Goal: Leave review/rating

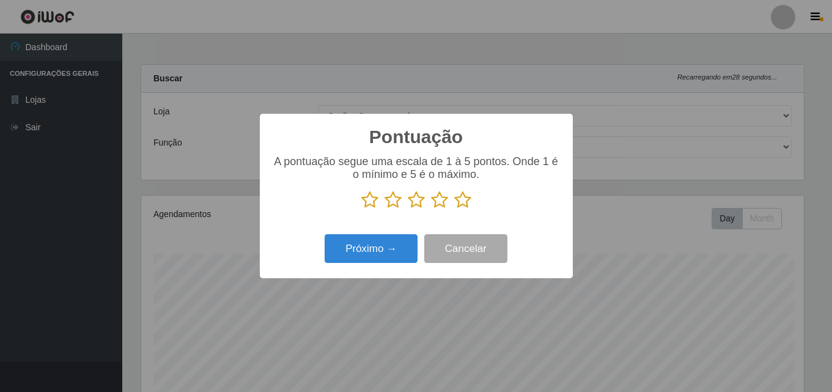
select select "423"
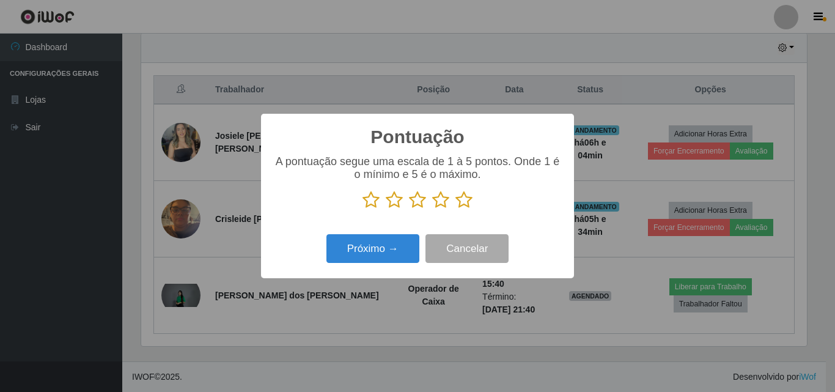
scroll to position [254, 666]
click at [468, 197] on icon at bounding box center [463, 200] width 17 height 18
click at [455, 209] on input "radio" at bounding box center [455, 209] width 0 height 0
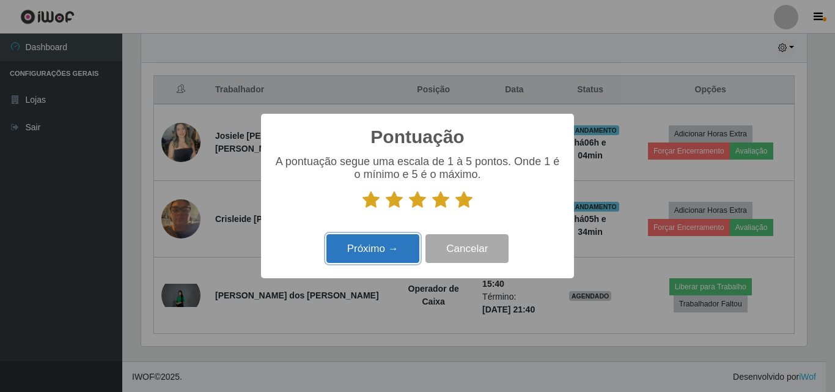
click at [388, 255] on button "Próximo →" at bounding box center [372, 248] width 93 height 29
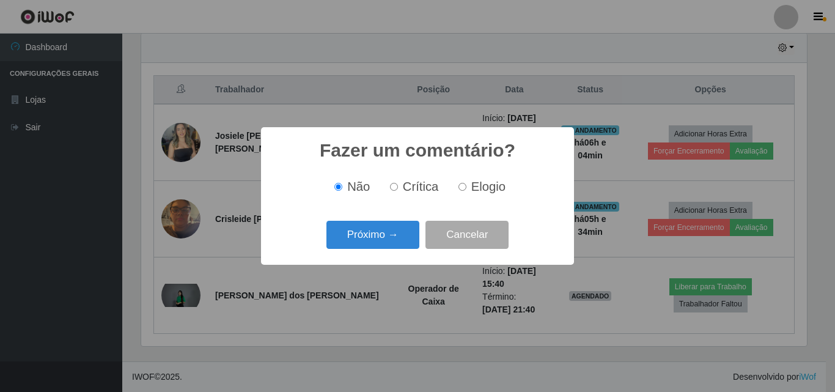
scroll to position [610969, 610557]
click at [391, 227] on button "Próximo →" at bounding box center [372, 235] width 93 height 29
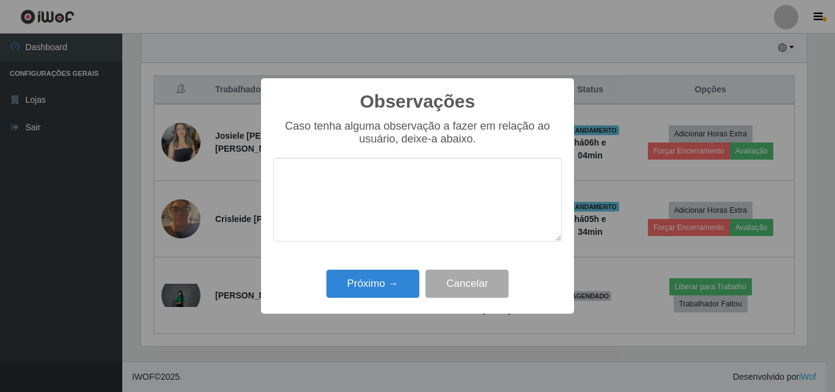
click at [390, 207] on textarea at bounding box center [417, 200] width 288 height 84
drag, startPoint x: 397, startPoint y: 187, endPoint x: 280, endPoint y: 189, distance: 117.4
click at [280, 189] on textarea "Otima profissional" at bounding box center [417, 200] width 288 height 84
type textarea "Otima profissional"
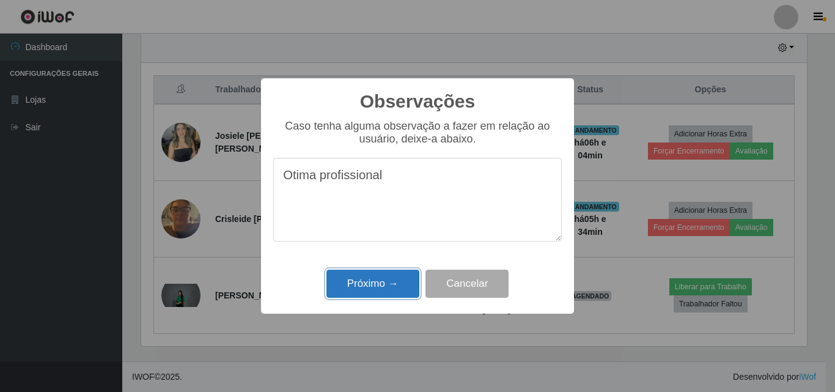
click at [353, 279] on button "Próximo →" at bounding box center [372, 284] width 93 height 29
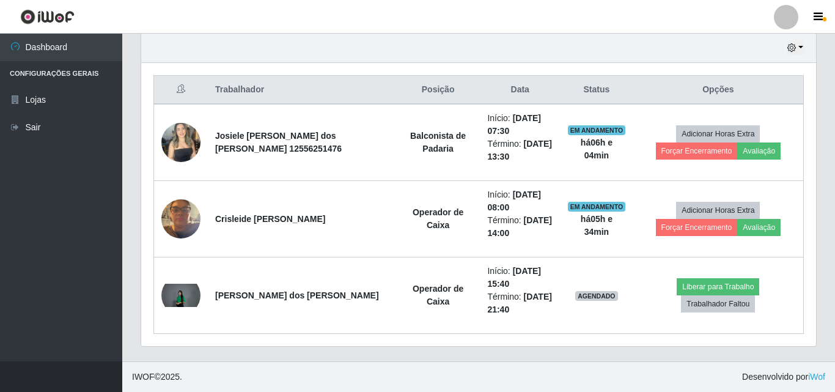
scroll to position [254, 672]
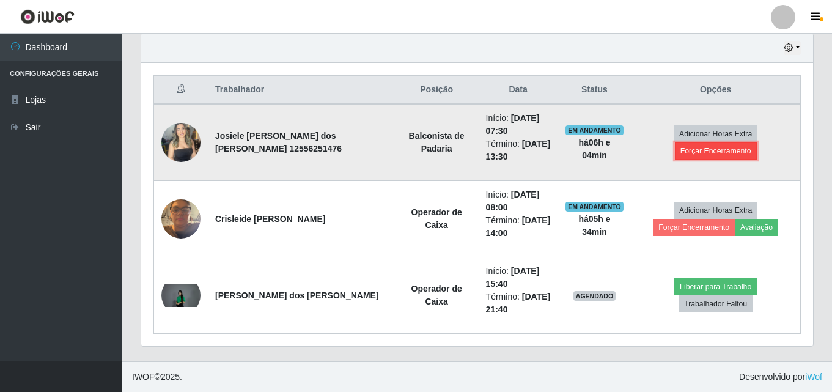
click at [744, 142] on button "Forçar Encerramento" at bounding box center [716, 150] width 82 height 17
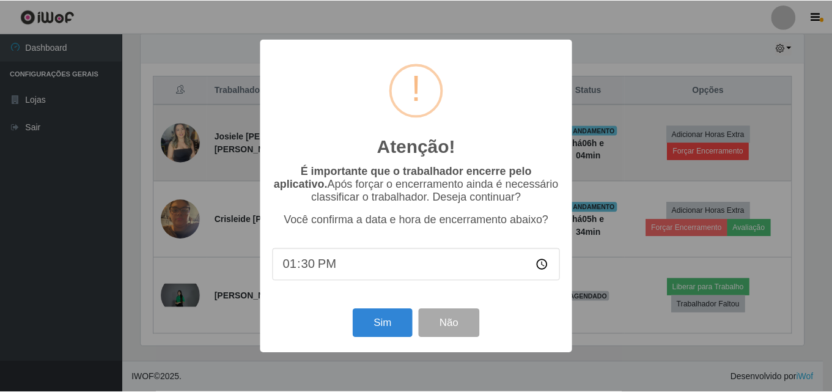
scroll to position [254, 666]
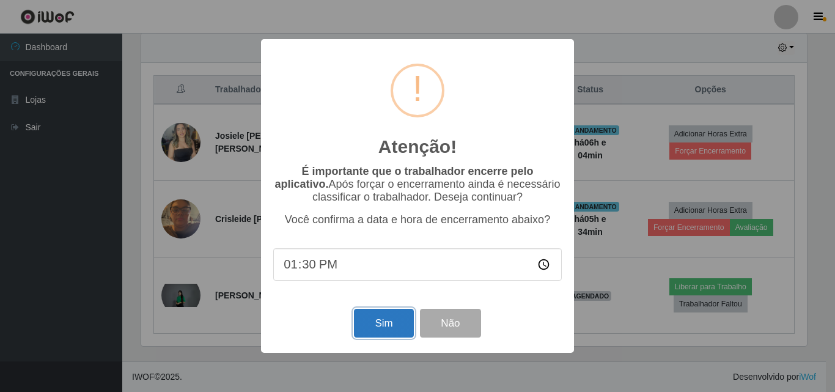
click at [399, 337] on button "Sim" at bounding box center [383, 323] width 59 height 29
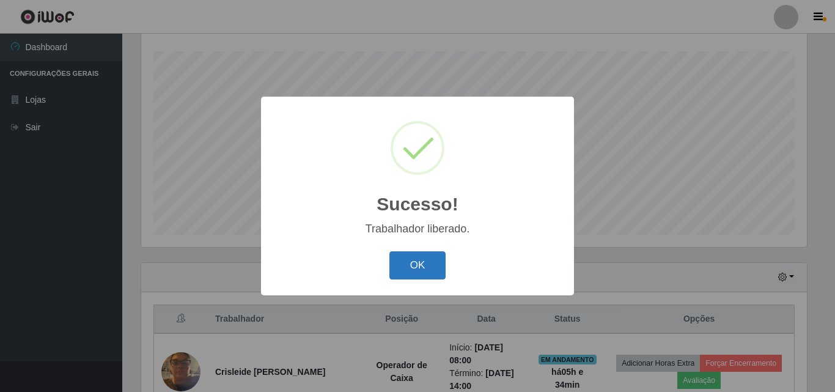
click at [432, 271] on button "OK" at bounding box center [417, 265] width 57 height 29
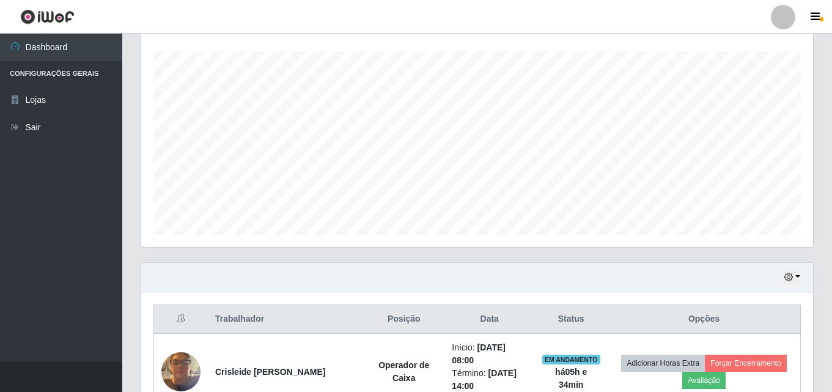
scroll to position [355, 0]
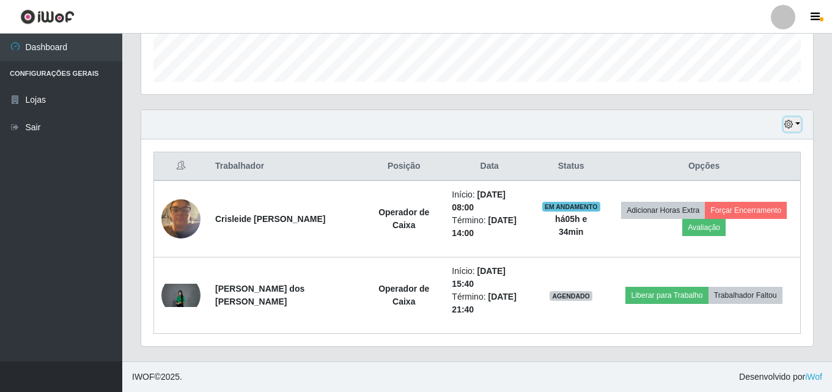
click at [789, 123] on icon "button" at bounding box center [788, 124] width 9 height 9
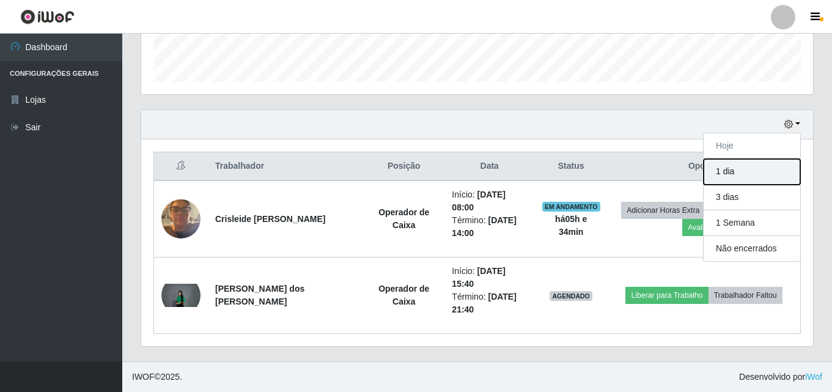
click at [724, 168] on button "1 dia" at bounding box center [752, 172] width 97 height 26
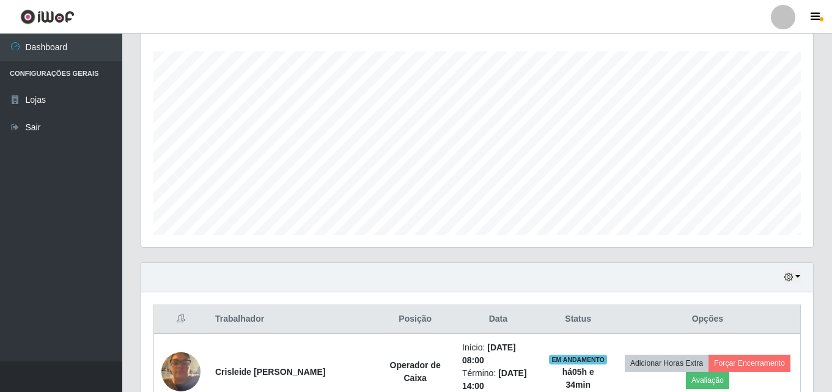
scroll to position [584, 0]
